Goal: Understand process/instructions

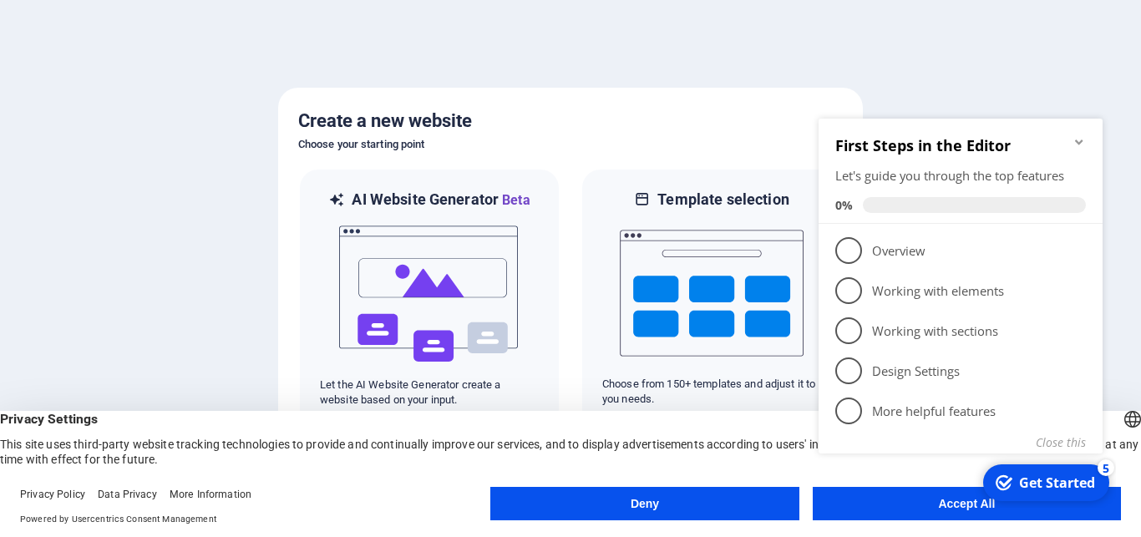
click at [914, 512] on button "Accept All" at bounding box center [967, 503] width 308 height 33
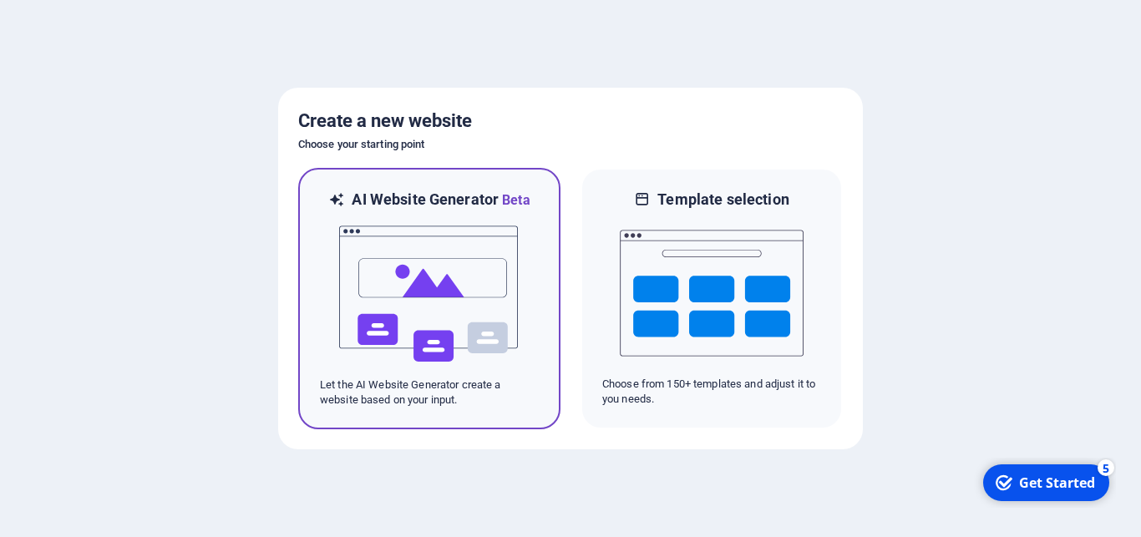
click at [473, 314] on img at bounding box center [430, 294] width 184 height 167
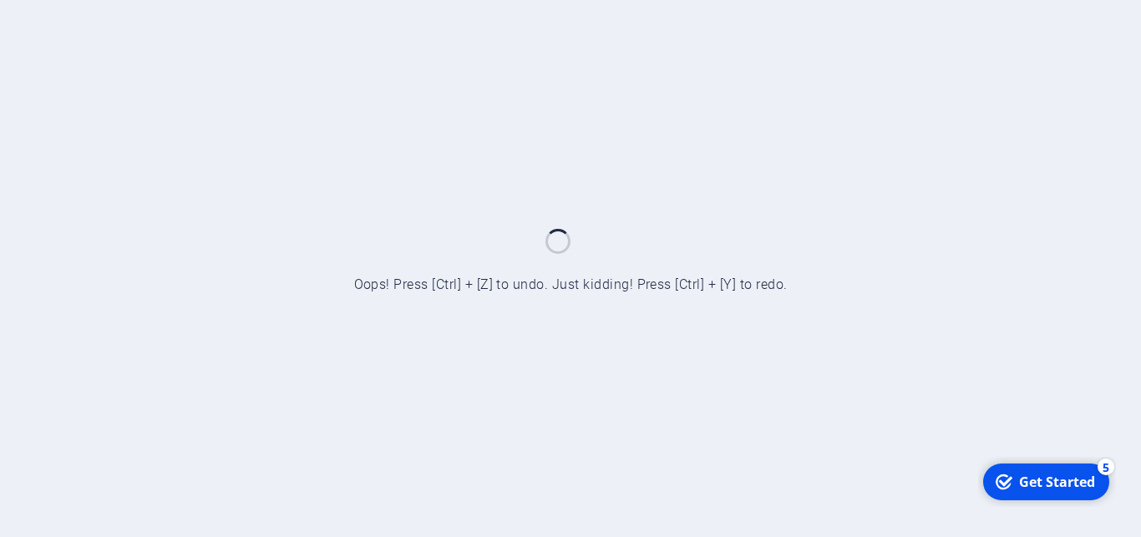
click at [1021, 485] on div "Get Started" at bounding box center [1057, 481] width 76 height 18
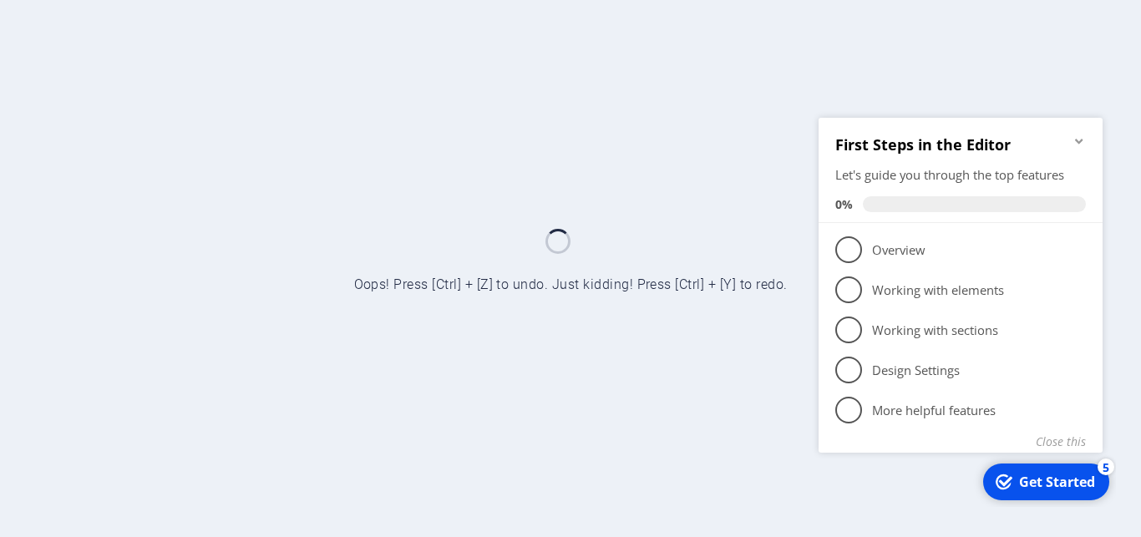
click at [941, 53] on div at bounding box center [570, 268] width 1141 height 537
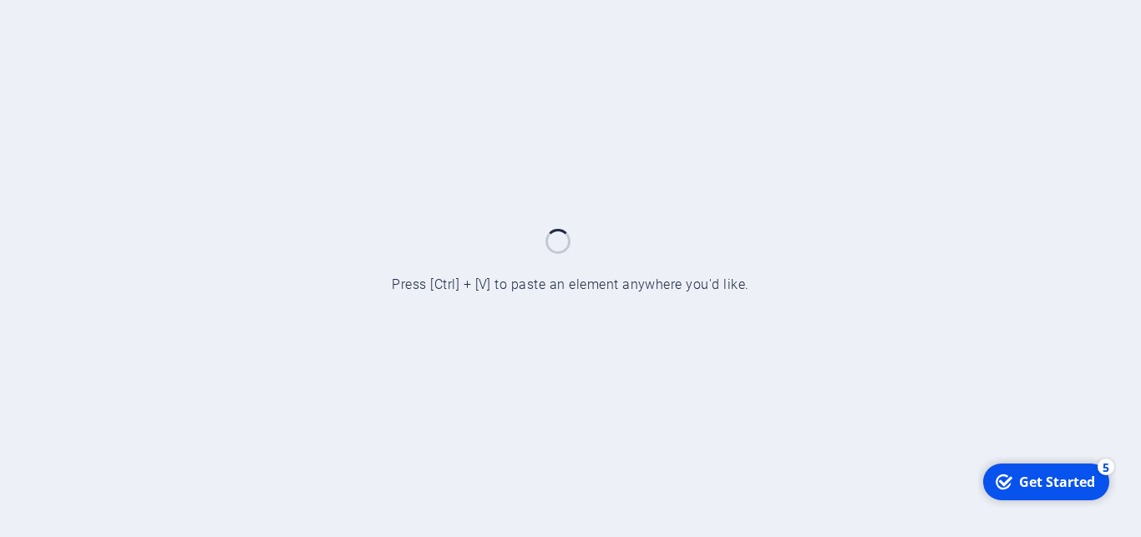
click at [1007, 474] on icon "checkmark" at bounding box center [1004, 481] width 17 height 17
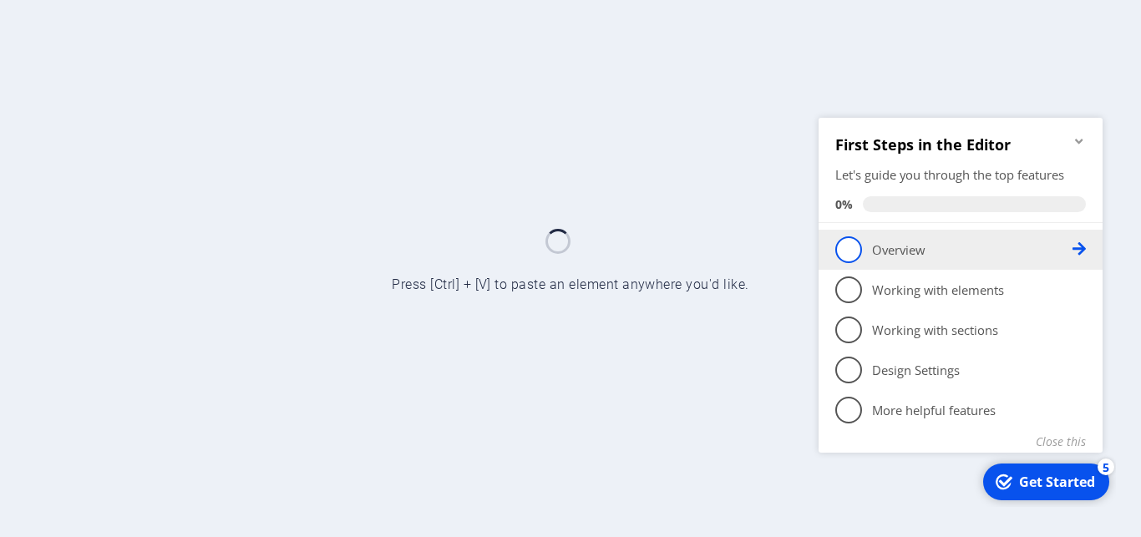
click at [932, 241] on p "Overview - incomplete" at bounding box center [972, 250] width 201 height 18
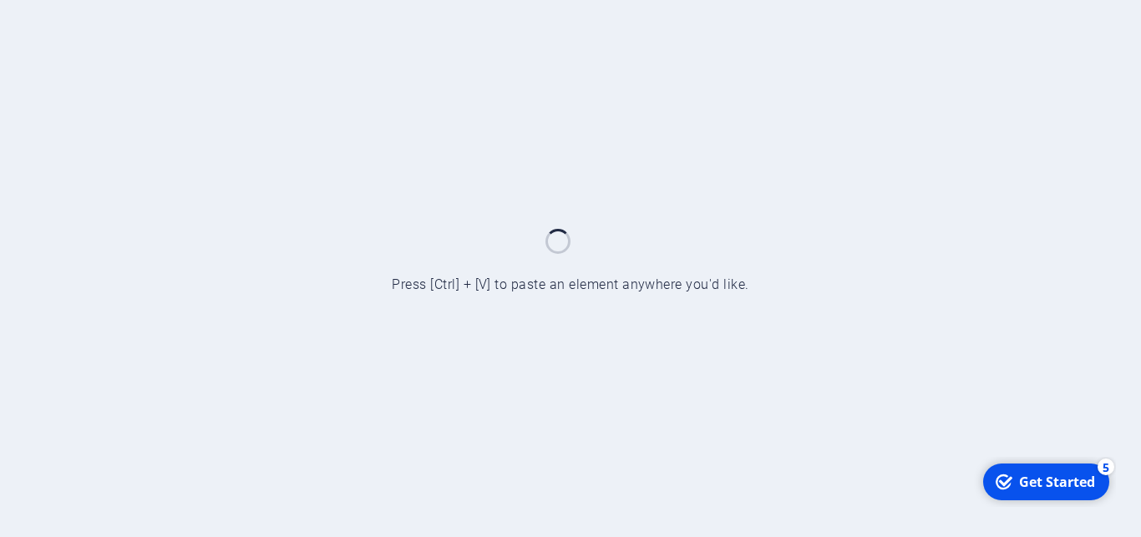
click at [1048, 485] on div "Get Started" at bounding box center [1057, 481] width 76 height 18
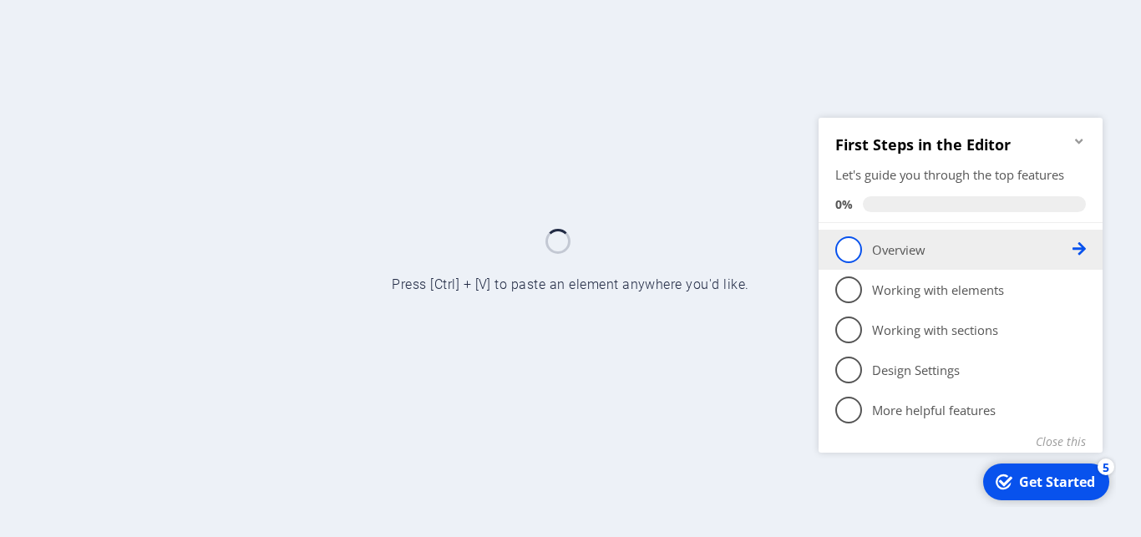
click at [846, 240] on span "1" at bounding box center [848, 249] width 27 height 27
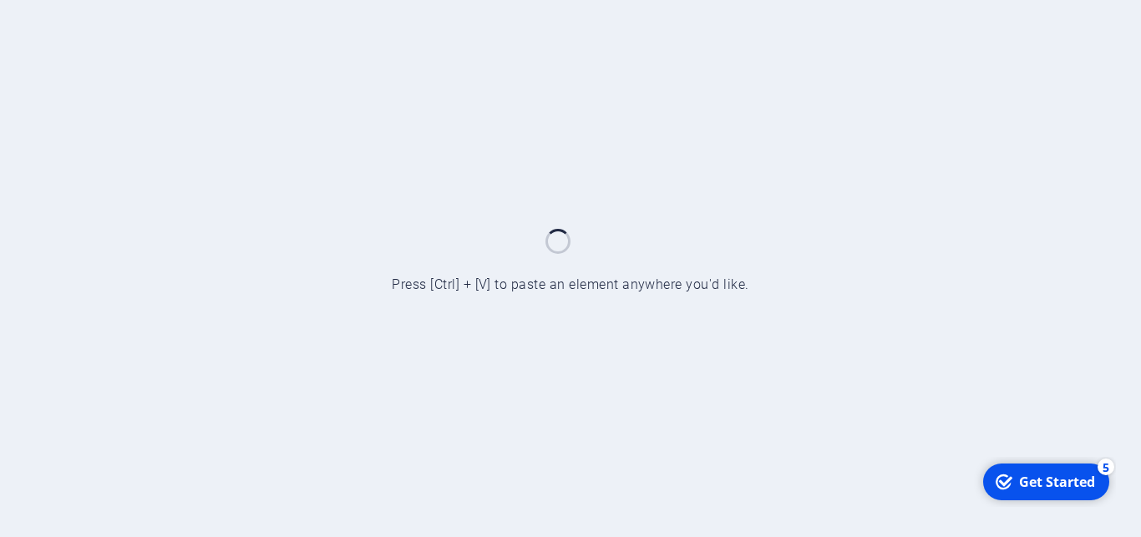
click at [1044, 471] on div "checkmark Get Started 5" at bounding box center [1046, 481] width 126 height 37
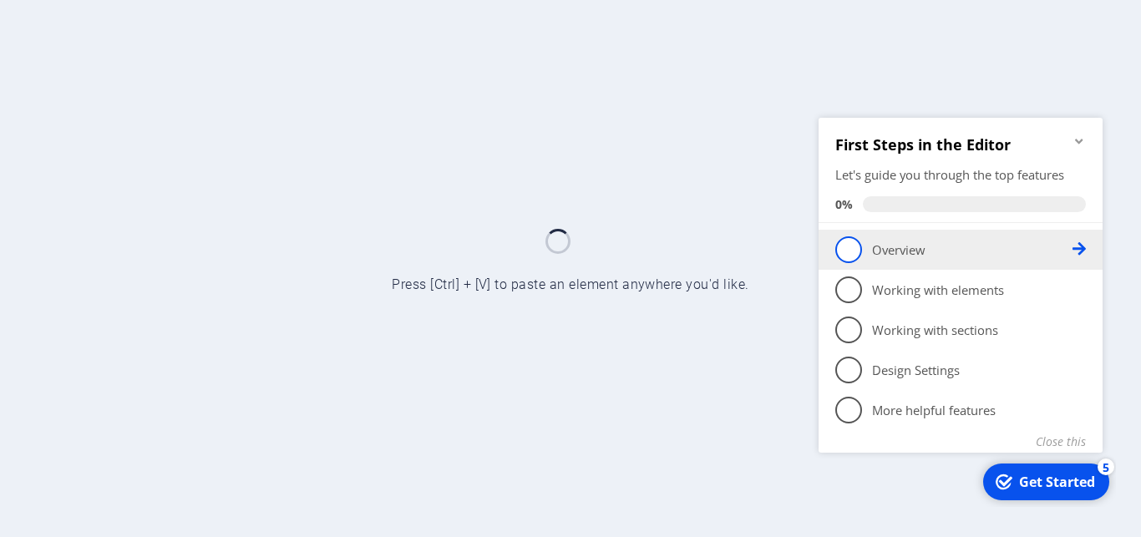
click at [1074, 243] on icon at bounding box center [1079, 247] width 13 height 13
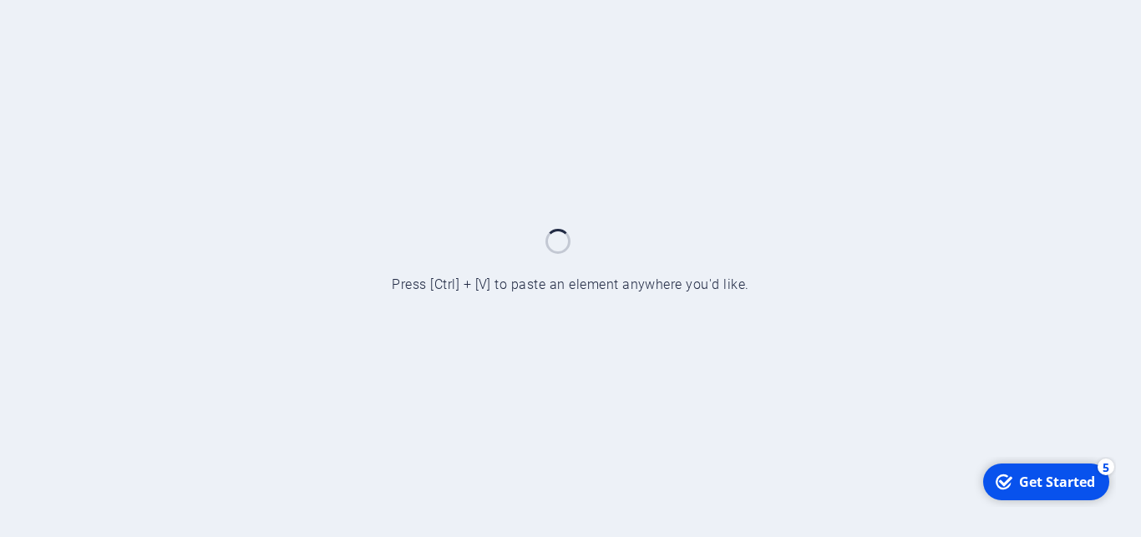
click at [621, 308] on div at bounding box center [570, 268] width 1141 height 537
click at [537, 191] on div at bounding box center [570, 268] width 1141 height 537
